Goal: Task Accomplishment & Management: Use online tool/utility

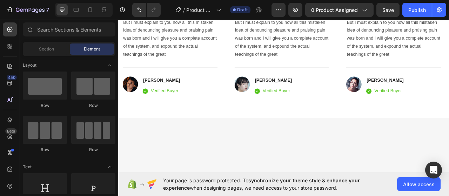
scroll to position [1141, 0]
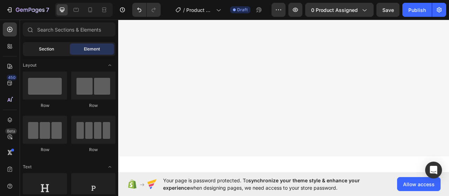
click at [59, 45] on div "Section" at bounding box center [46, 48] width 44 height 11
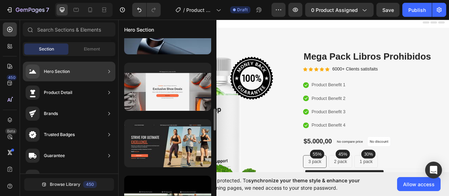
scroll to position [833, 0]
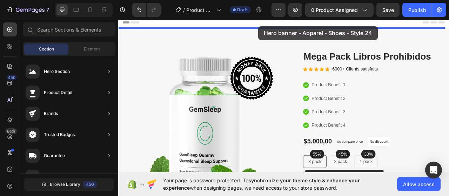
drag, startPoint x: 302, startPoint y: 162, endPoint x: 297, endPoint y: 29, distance: 132.5
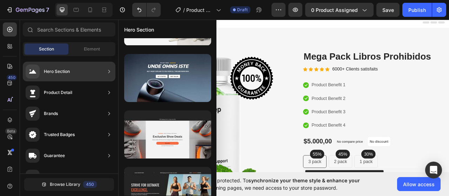
scroll to position [121, 0]
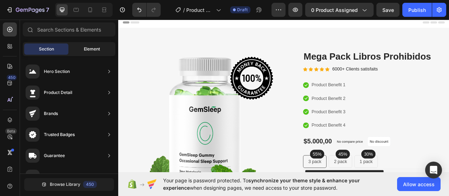
click at [92, 49] on span "Element" at bounding box center [92, 49] width 16 height 6
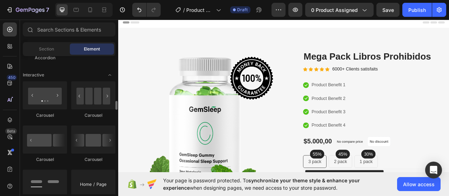
scroll to position [700, 0]
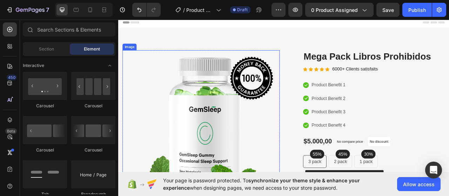
click at [261, 109] on img at bounding box center [223, 163] width 200 height 209
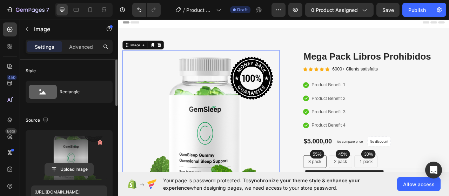
click at [83, 168] on input "file" at bounding box center [69, 169] width 48 height 12
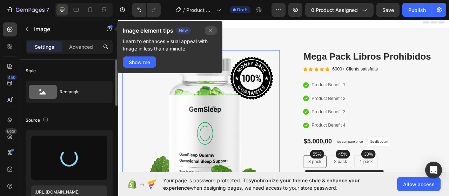
click at [209, 33] on button "button" at bounding box center [211, 30] width 12 height 8
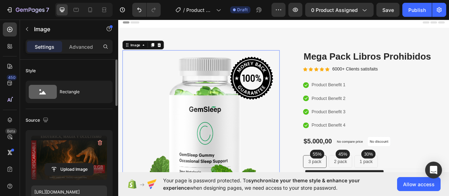
type input "[URL][DOMAIN_NAME]"
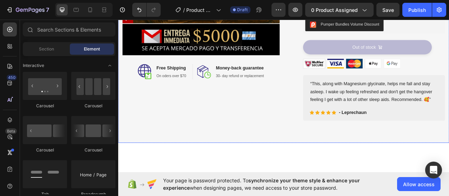
scroll to position [0, 0]
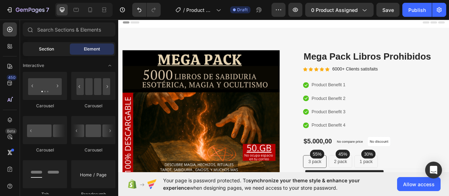
click at [52, 52] on div "Section" at bounding box center [46, 48] width 44 height 11
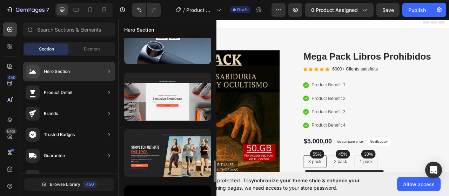
scroll to position [871, 0]
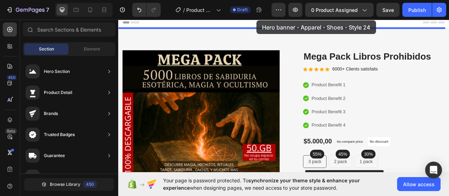
drag, startPoint x: 291, startPoint y: 117, endPoint x: 294, endPoint y: 21, distance: 96.1
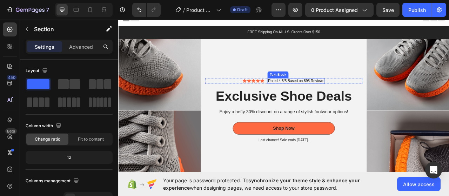
scroll to position [0, 0]
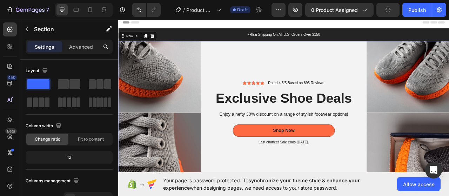
click at [253, 49] on div "Icon Icon Icon Icon Icon Icon List Rated 4.5/5 Based on 895 Reviews Text Block …" at bounding box center [328, 139] width 210 height 182
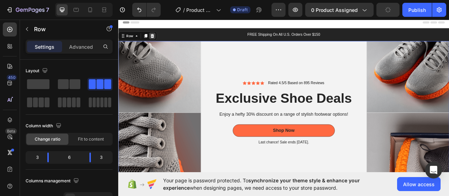
click at [164, 41] on div at bounding box center [161, 41] width 8 height 8
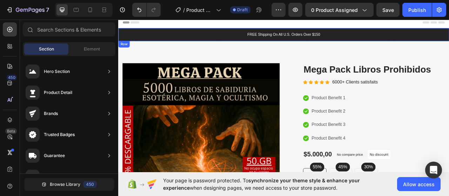
click at [448, 35] on div "FREE Shipping On All U.S. Orders Over $150 Text Block Row" at bounding box center [328, 39] width 421 height 16
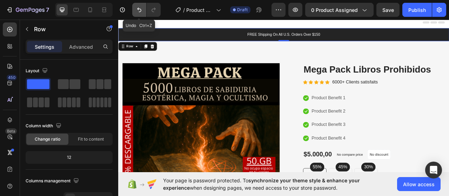
click at [136, 11] on icon "Undo/Redo" at bounding box center [139, 9] width 7 height 7
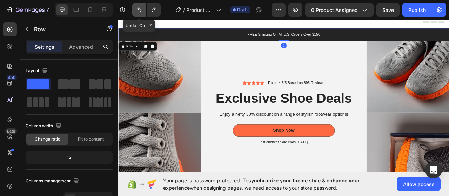
click at [136, 11] on icon "Undo/Redo" at bounding box center [139, 9] width 7 height 7
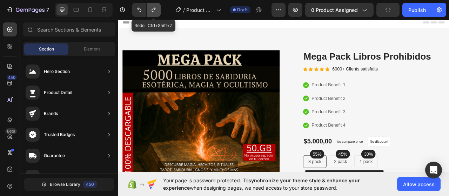
click at [151, 10] on icon "Undo/Redo" at bounding box center [153, 9] width 7 height 7
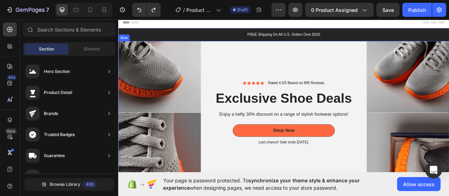
click at [262, 60] on div "Icon Icon Icon Icon Icon Icon List Rated 4.5/5 Based on 895 Reviews Text Block …" at bounding box center [328, 139] width 210 height 182
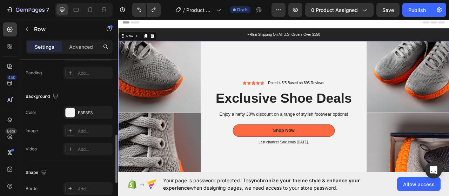
scroll to position [252, 0]
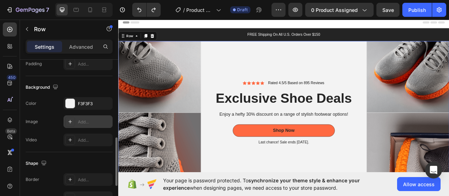
click at [71, 119] on icon at bounding box center [70, 122] width 6 height 6
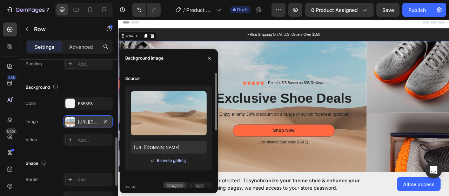
click at [177, 161] on div "Browse gallery" at bounding box center [172, 160] width 30 height 6
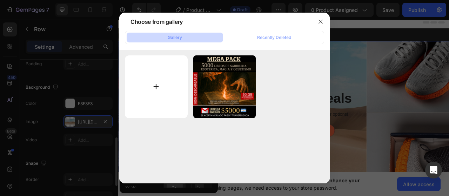
click at [159, 87] on input "file" at bounding box center [156, 86] width 63 height 63
click at [144, 91] on input "file" at bounding box center [156, 86] width 63 height 63
click at [322, 18] on button "button" at bounding box center [320, 21] width 11 height 11
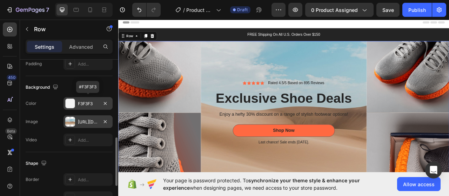
click at [94, 98] on div "F3F3F3" at bounding box center [87, 103] width 49 height 13
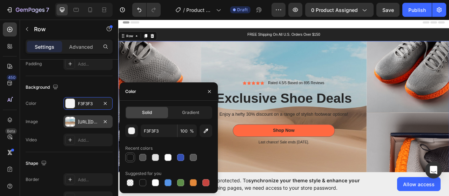
click at [130, 158] on div at bounding box center [130, 157] width 7 height 7
type input "121212"
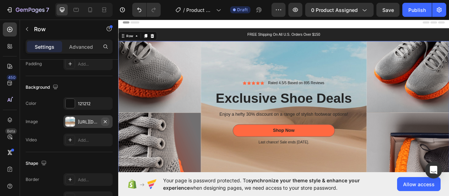
click at [104, 119] on icon "button" at bounding box center [105, 122] width 6 height 6
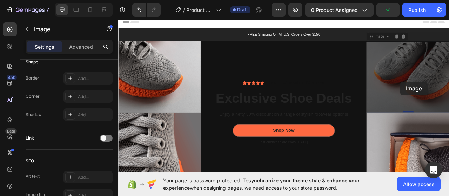
scroll to position [0, 0]
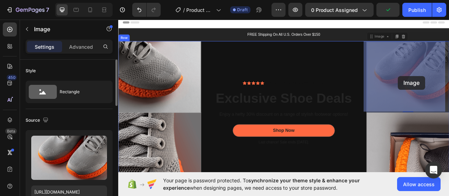
drag, startPoint x: 461, startPoint y: 80, endPoint x: 474, endPoint y: 94, distance: 19.1
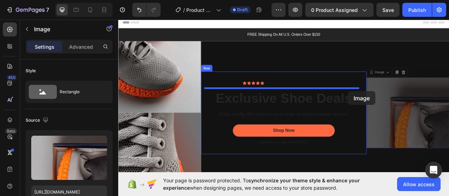
drag, startPoint x: 475, startPoint y: 110, endPoint x: 407, endPoint y: 111, distance: 68.0
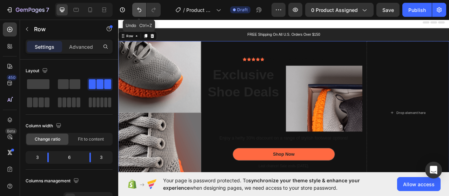
drag, startPoint x: 141, startPoint y: 8, endPoint x: 332, endPoint y: 63, distance: 198.9
click at [141, 8] on icon "Undo/Redo" at bounding box center [139, 9] width 7 height 7
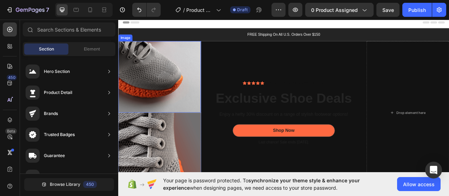
click at [179, 96] on img at bounding box center [170, 93] width 105 height 91
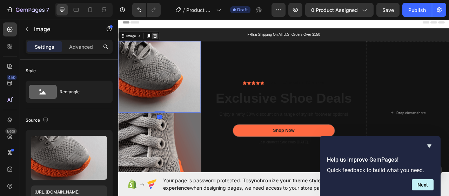
click at [164, 40] on icon at bounding box center [165, 41] width 5 height 5
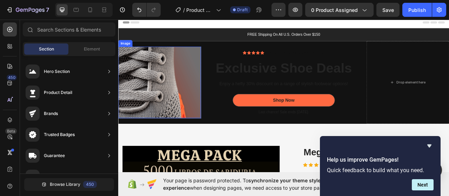
click at [188, 126] on img at bounding box center [170, 100] width 105 height 91
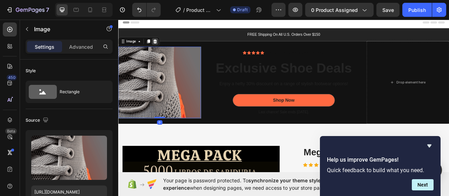
click at [162, 49] on icon at bounding box center [165, 48] width 6 height 6
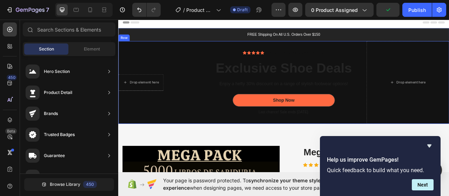
click at [201, 76] on div "Drop element here Image Image Row" at bounding box center [170, 100] width 105 height 105
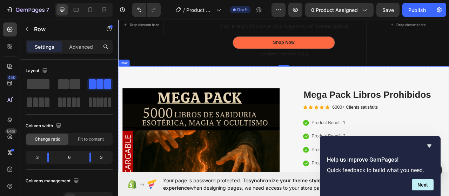
scroll to position [91, 0]
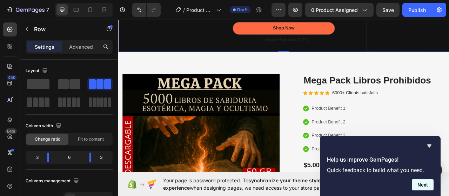
click at [423, 189] on button "Next" at bounding box center [422, 184] width 22 height 11
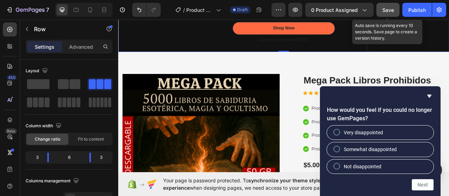
click at [385, 10] on span "Save" at bounding box center [388, 10] width 12 height 6
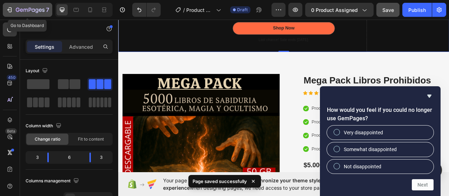
click at [8, 6] on icon "button" at bounding box center [9, 9] width 7 height 7
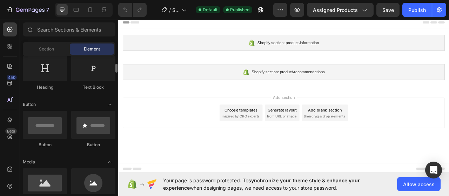
scroll to position [69, 0]
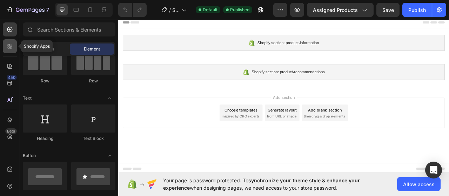
click at [9, 47] on icon at bounding box center [9, 48] width 2 height 2
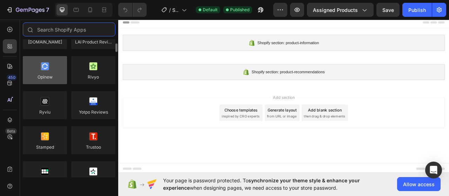
scroll to position [0, 0]
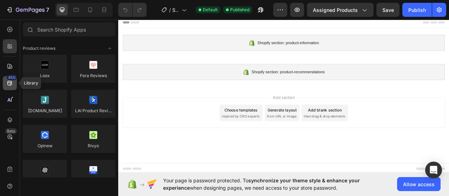
click at [13, 77] on div "450" at bounding box center [12, 78] width 10 height 6
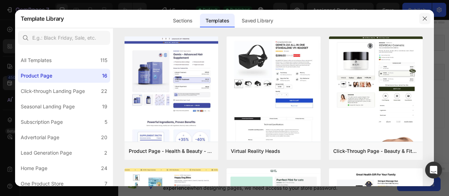
click at [419, 17] on button "button" at bounding box center [424, 18] width 11 height 11
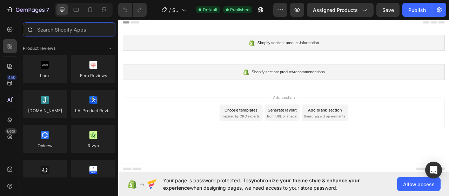
click at [59, 30] on input "text" at bounding box center [69, 29] width 93 height 14
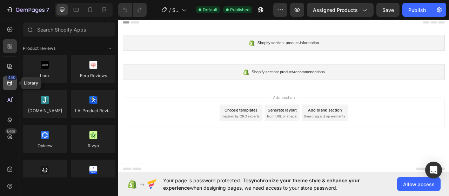
click at [13, 80] on div "450" at bounding box center [12, 78] width 10 height 6
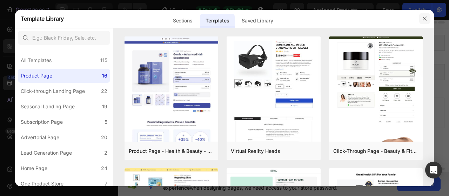
click at [422, 17] on icon "button" at bounding box center [425, 19] width 6 height 6
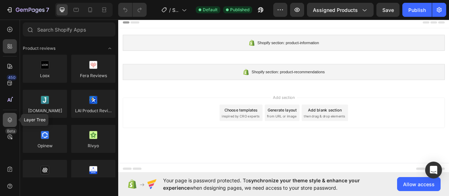
click at [10, 117] on icon at bounding box center [9, 119] width 7 height 7
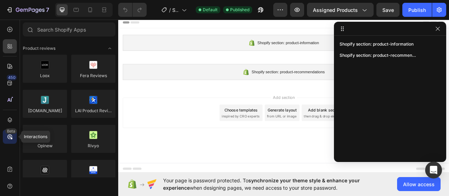
click at [13, 133] on div "Beta" at bounding box center [11, 131] width 12 height 6
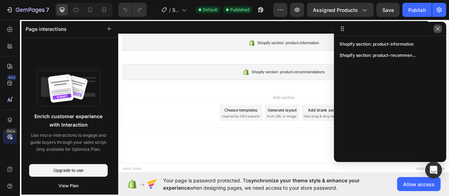
click at [438, 28] on icon "button" at bounding box center [437, 29] width 4 height 4
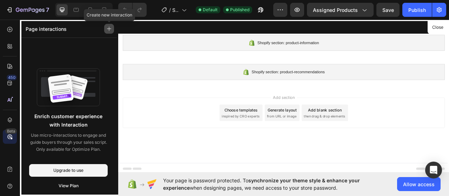
click at [107, 30] on icon "button" at bounding box center [109, 28] width 5 height 5
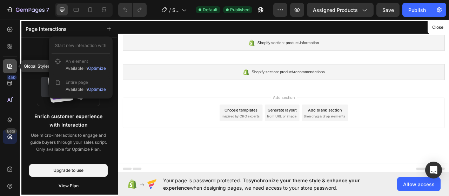
click at [15, 63] on div at bounding box center [10, 66] width 14 height 14
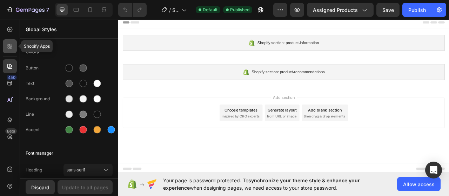
click at [10, 53] on div at bounding box center [10, 46] width 14 height 14
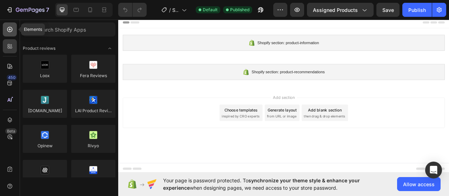
click at [12, 28] on icon at bounding box center [9, 29] width 5 height 5
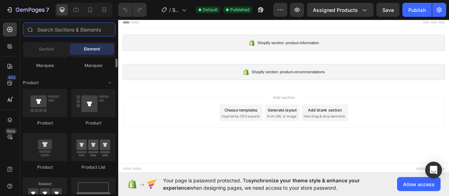
scroll to position [893, 0]
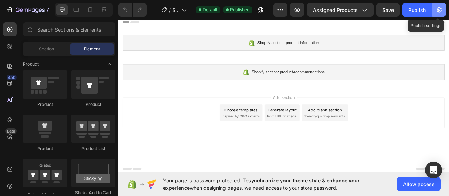
click at [433, 9] on button "button" at bounding box center [439, 10] width 14 height 14
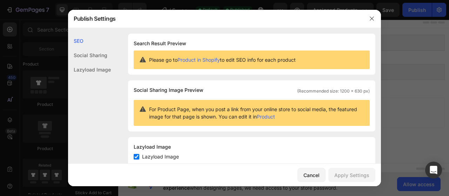
scroll to position [19, 0]
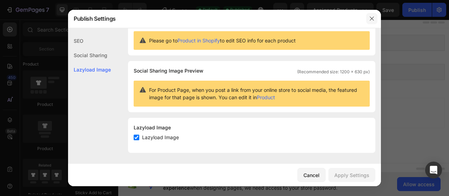
click at [371, 19] on icon "button" at bounding box center [371, 19] width 4 height 4
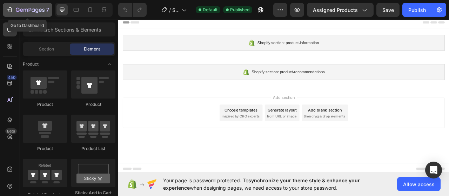
click at [19, 12] on icon "button" at bounding box center [30, 10] width 29 height 6
